Goal: Transaction & Acquisition: Purchase product/service

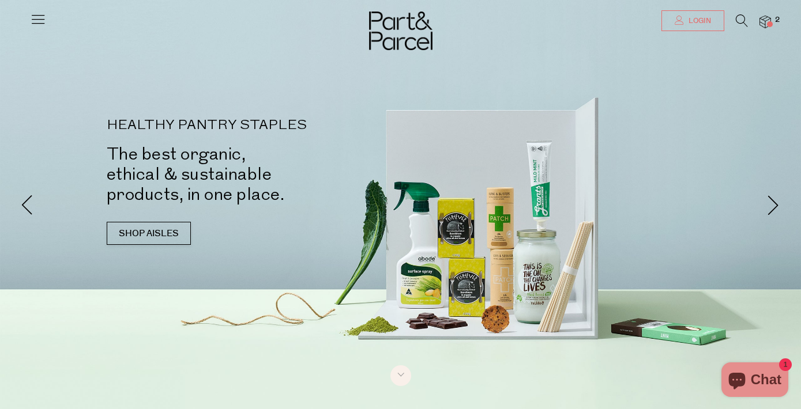
click at [683, 18] on link "Login" at bounding box center [692, 20] width 63 height 21
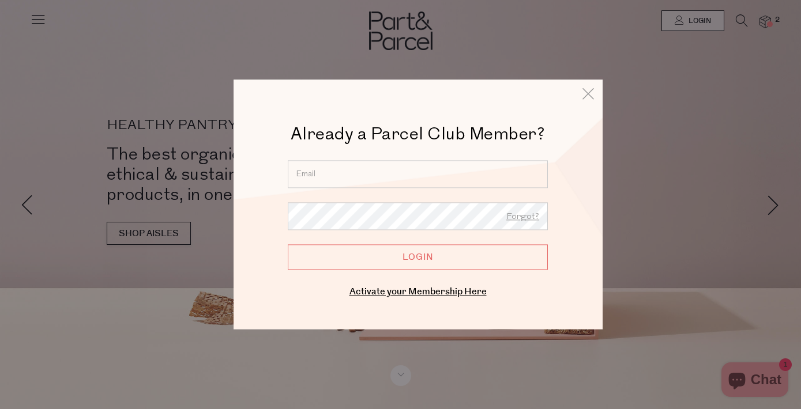
type input "letitia.crispin@gmail.com"
click at [385, 255] on input "Login" at bounding box center [418, 256] width 260 height 25
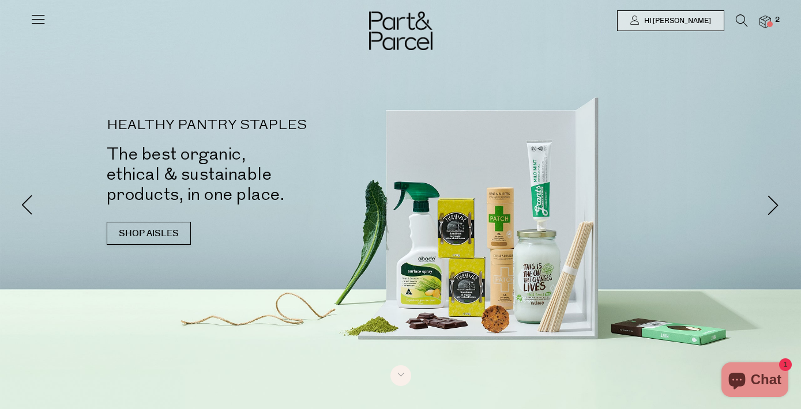
click at [766, 21] on img at bounding box center [765, 22] width 12 height 13
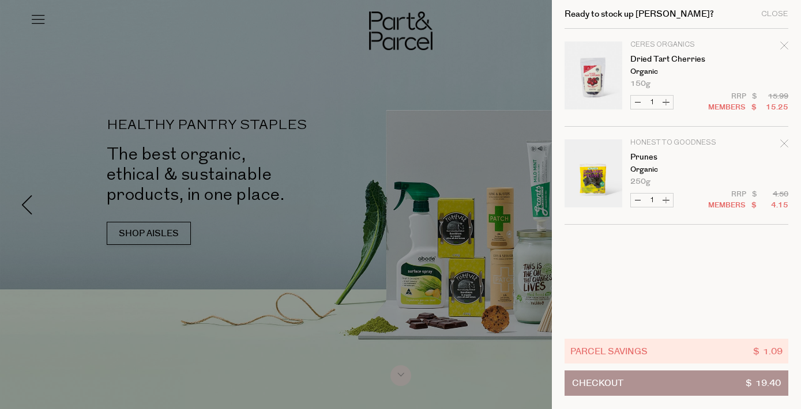
click at [491, 82] on div at bounding box center [400, 204] width 801 height 409
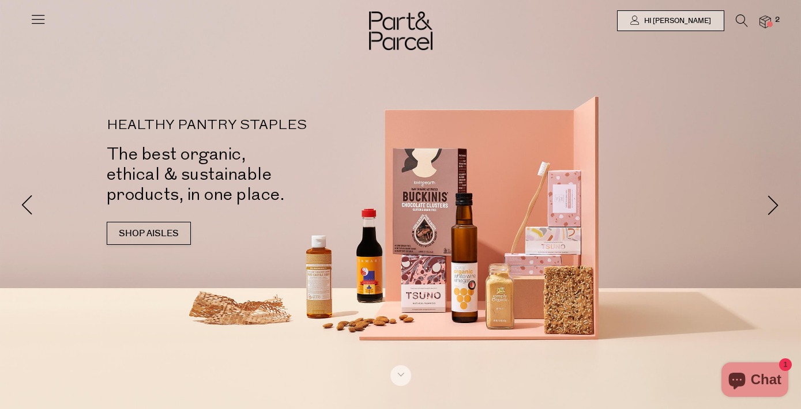
click at [739, 18] on icon at bounding box center [742, 20] width 12 height 13
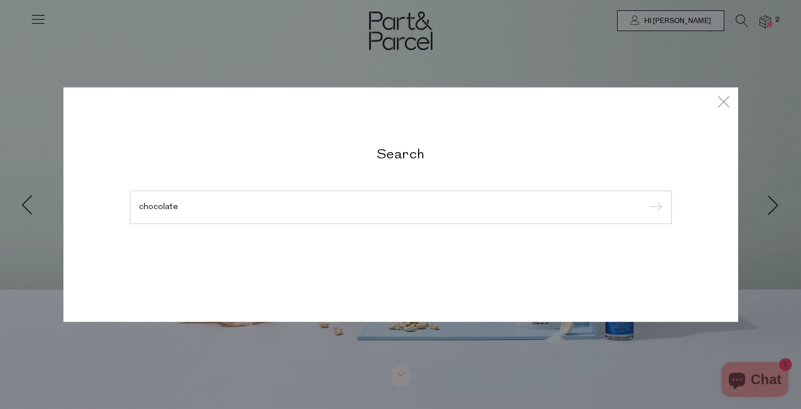
type input "chocolate"
click at [653, 208] on input "submit" at bounding box center [653, 208] width 17 height 17
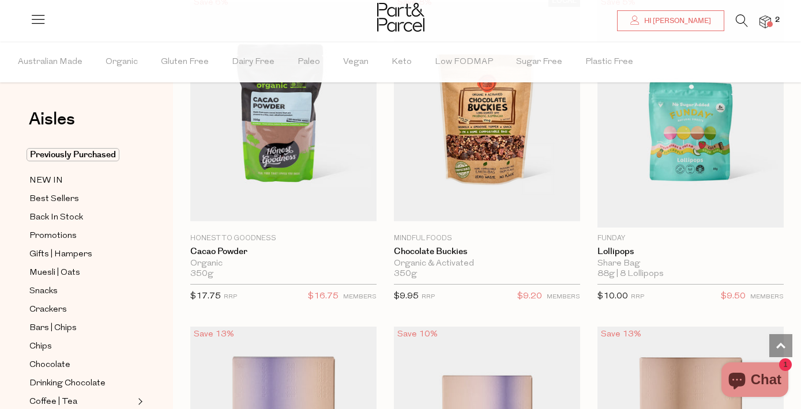
scroll to position [1076, 0]
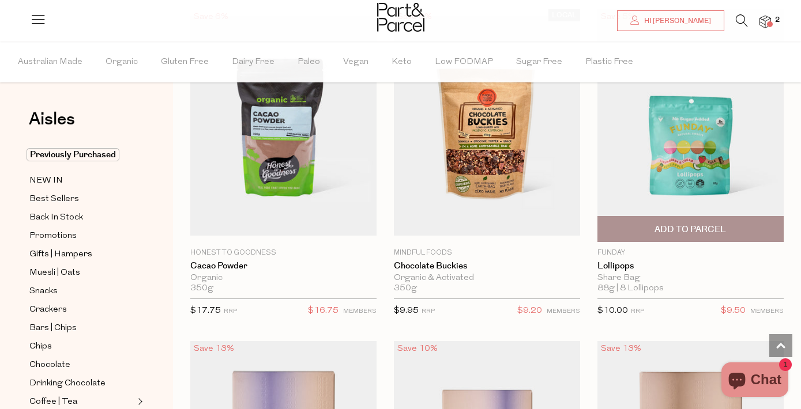
click at [663, 230] on span "Add To Parcel" at bounding box center [689, 230] width 71 height 12
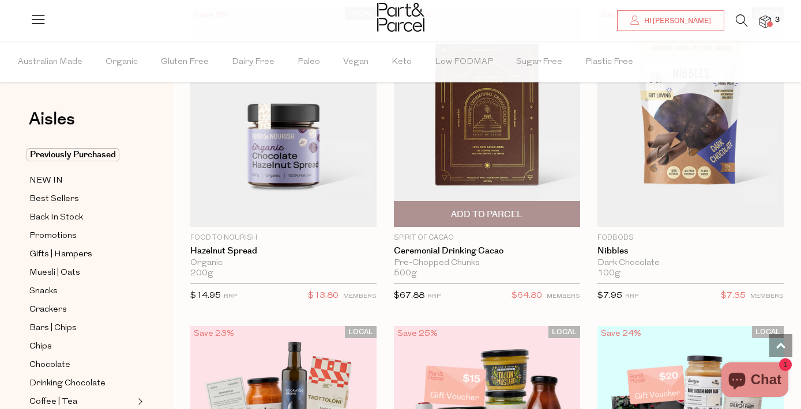
scroll to position [3404, 1]
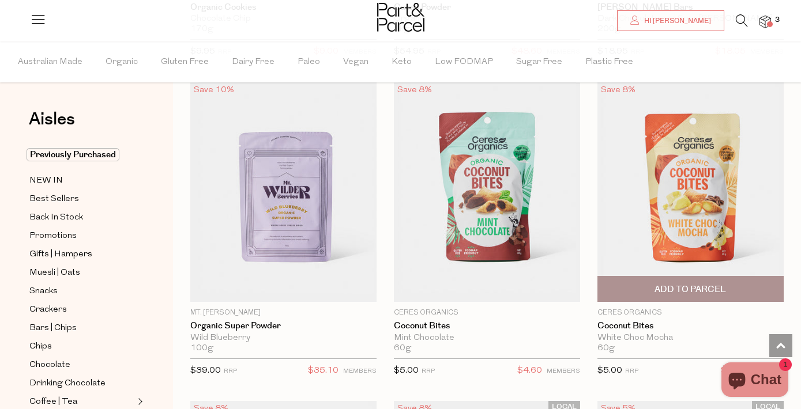
scroll to position [5913, 0]
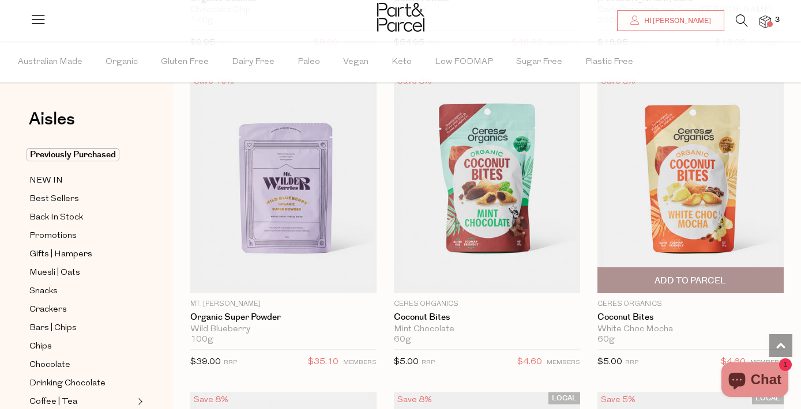
click at [650, 276] on span "Add To Parcel" at bounding box center [690, 280] width 179 height 25
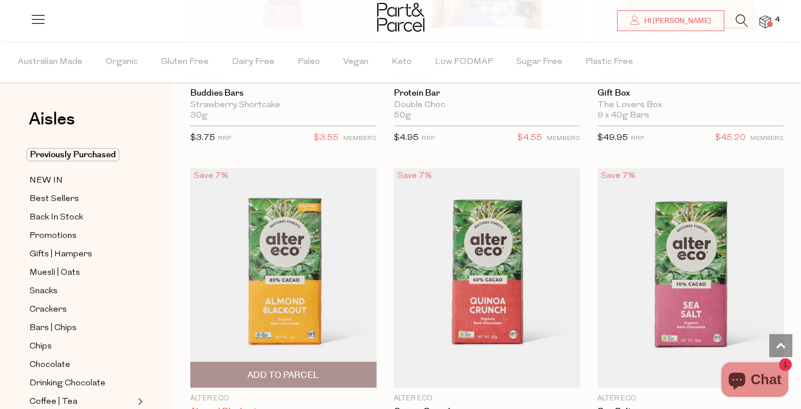
scroll to position [9059, 0]
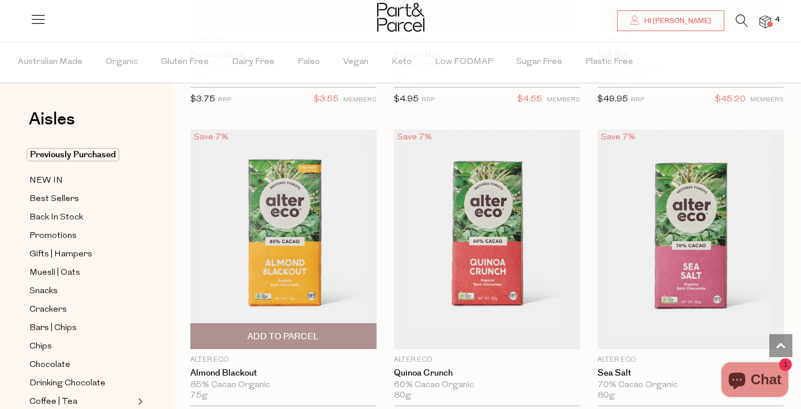
click at [305, 331] on span "Add To Parcel" at bounding box center [282, 337] width 71 height 12
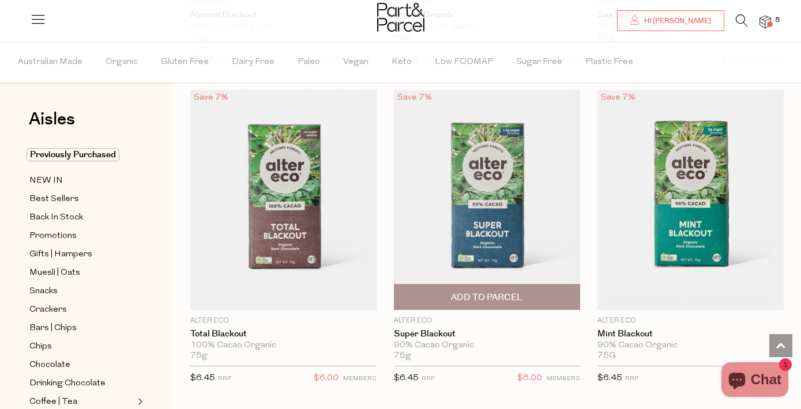
scroll to position [9421, 0]
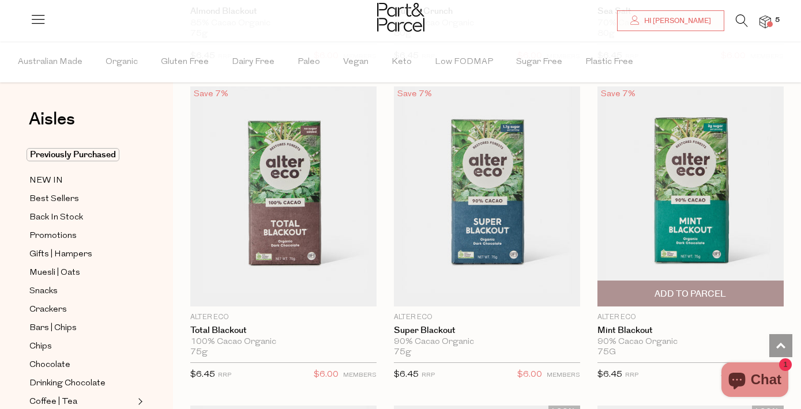
click at [660, 288] on span "Add To Parcel" at bounding box center [689, 294] width 71 height 12
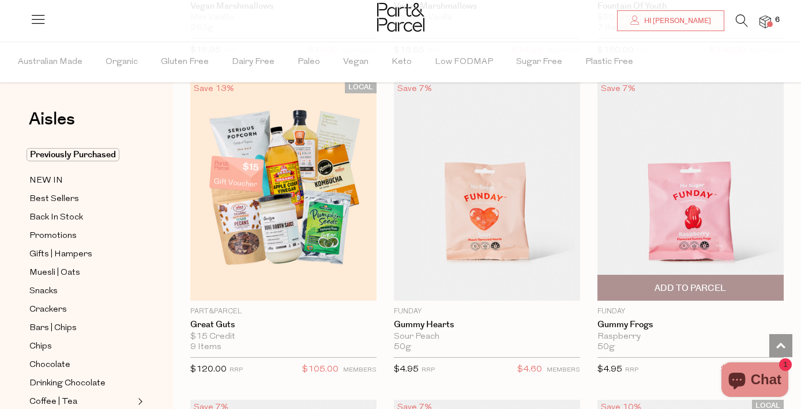
scroll to position [13271, 0]
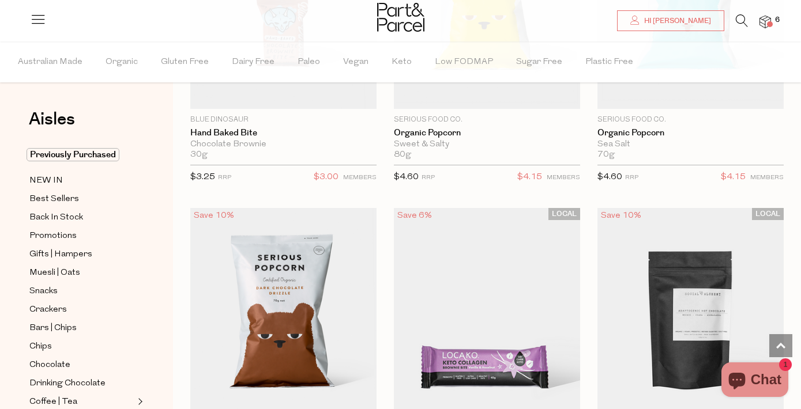
scroll to position [16978, 0]
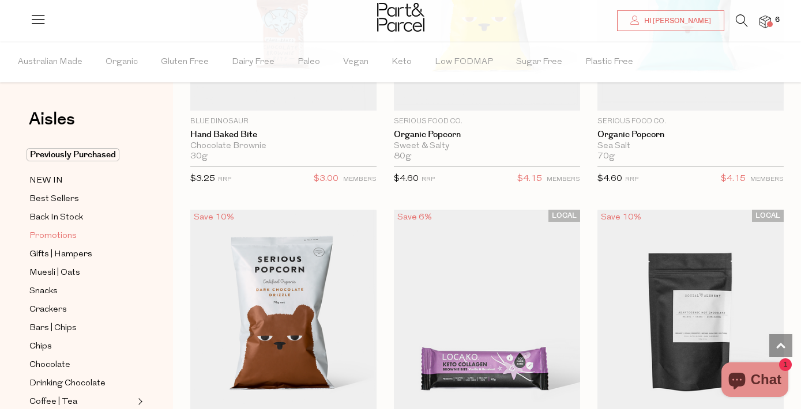
click at [42, 238] on span "Promotions" at bounding box center [52, 236] width 47 height 14
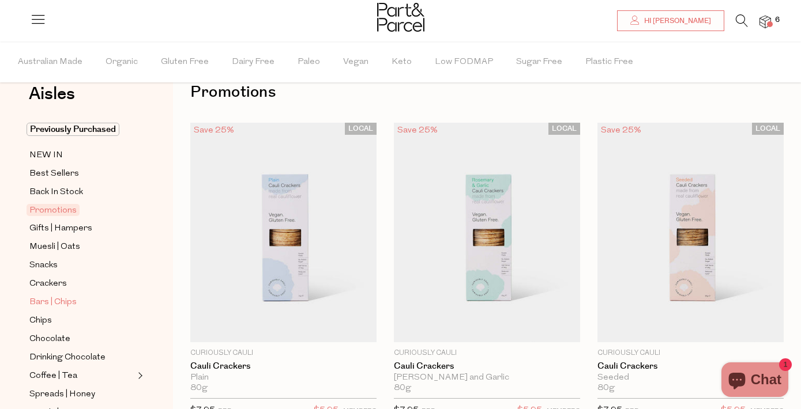
scroll to position [20, 0]
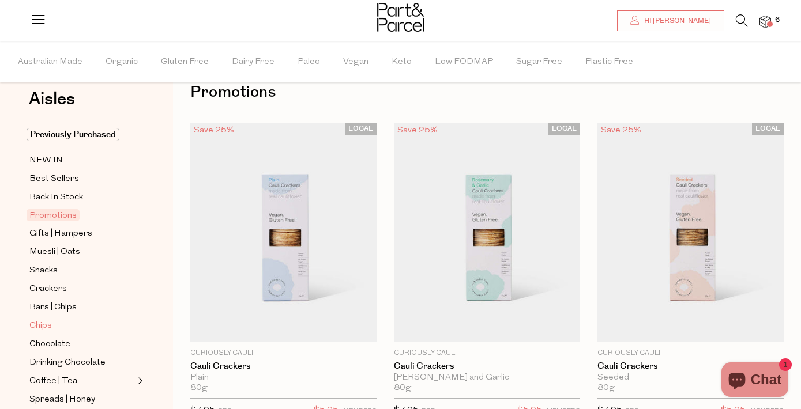
click at [48, 330] on span "Chips" at bounding box center [40, 326] width 22 height 14
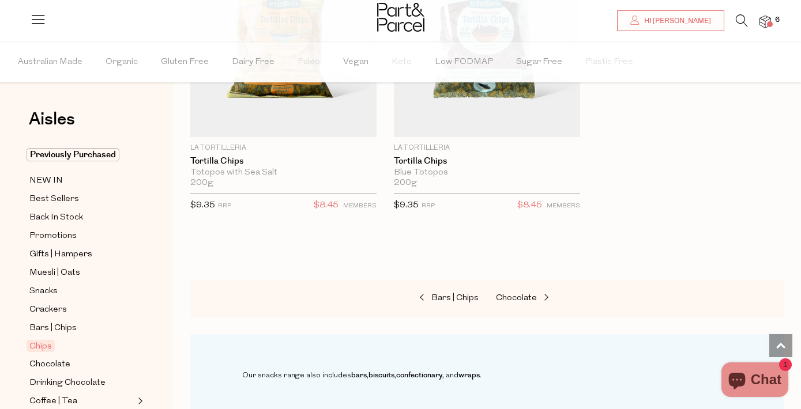
scroll to position [1868, 0]
click at [767, 23] on span at bounding box center [770, 24] width 6 height 6
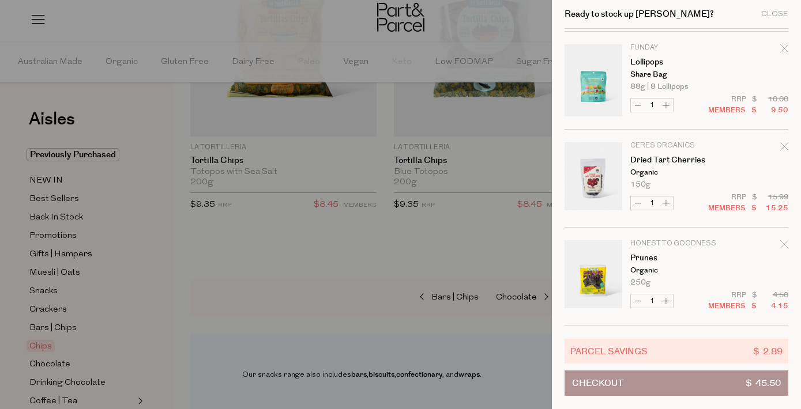
scroll to position [291, 0]
click at [653, 169] on p "organic" at bounding box center [674, 172] width 89 height 7
click at [654, 161] on link "Dried Tart Cherries" at bounding box center [674, 160] width 89 height 8
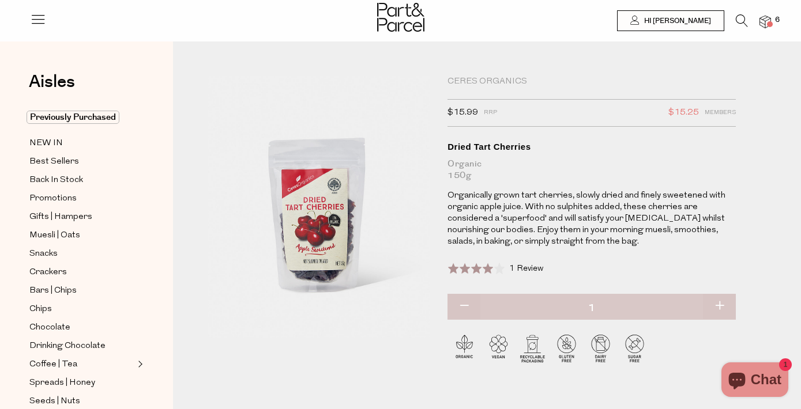
click at [773, 18] on span "6" at bounding box center [777, 20] width 10 height 10
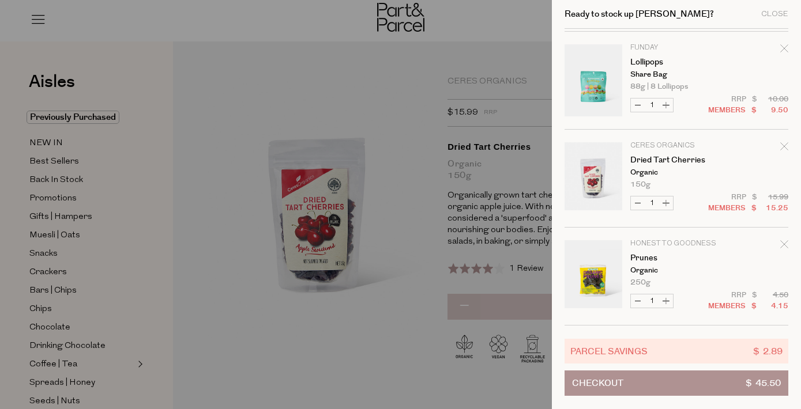
scroll to position [291, 0]
click at [781, 149] on icon "Remove Dried Tart Cherries" at bounding box center [784, 146] width 8 height 8
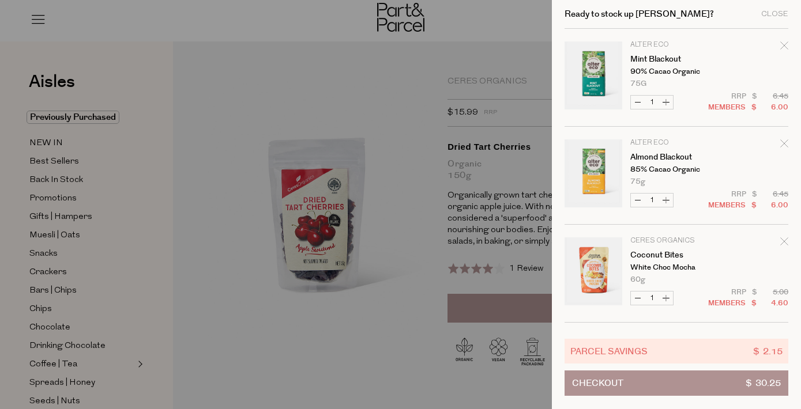
click at [439, 61] on div at bounding box center [400, 204] width 801 height 409
